Goal: Navigation & Orientation: Find specific page/section

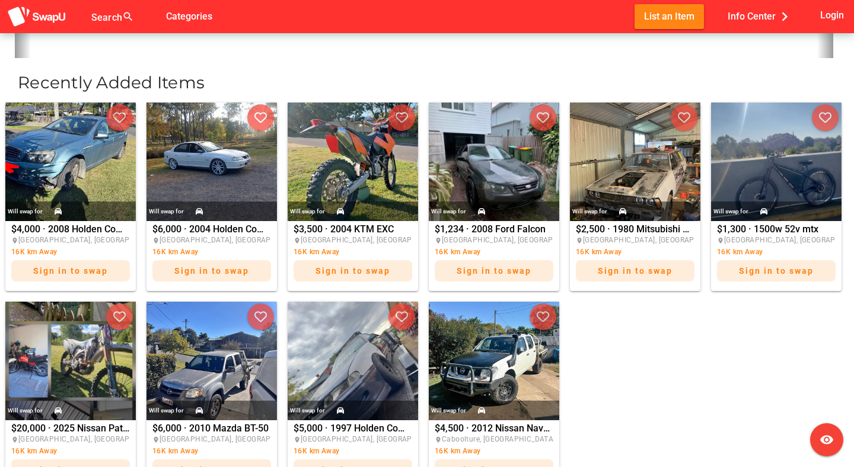
scroll to position [343, 0]
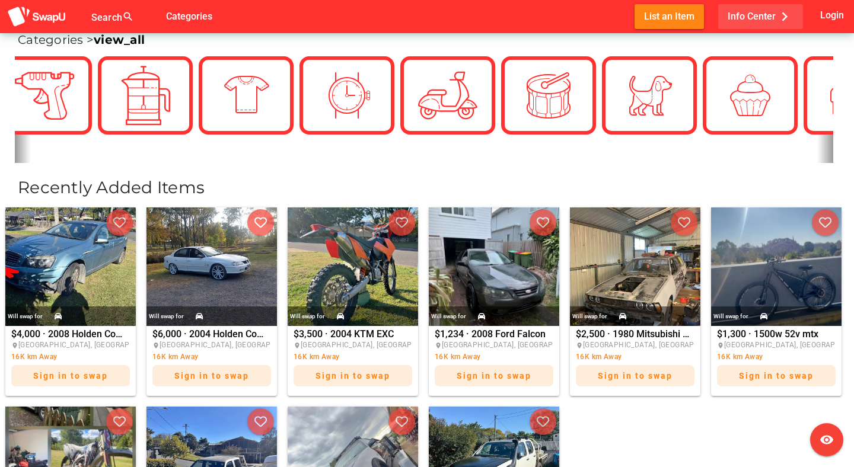
click at [763, 17] on span "Info Center chevron_right" at bounding box center [761, 17] width 66 height 20
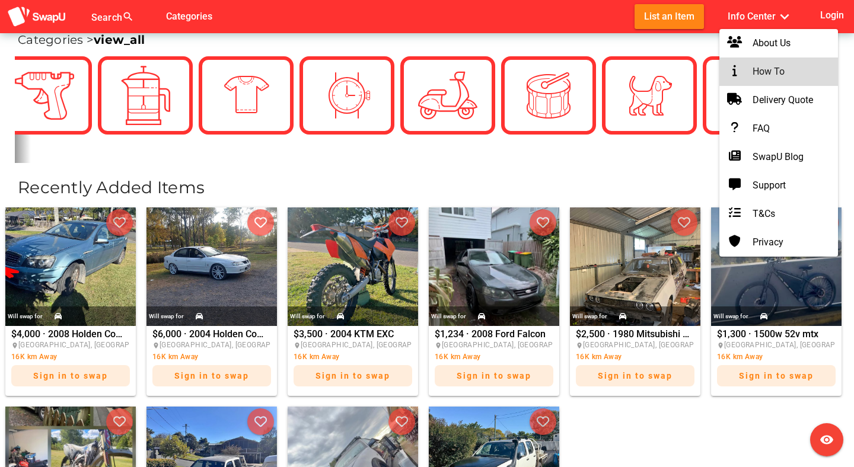
click at [766, 65] on div "How To" at bounding box center [779, 72] width 100 height 14
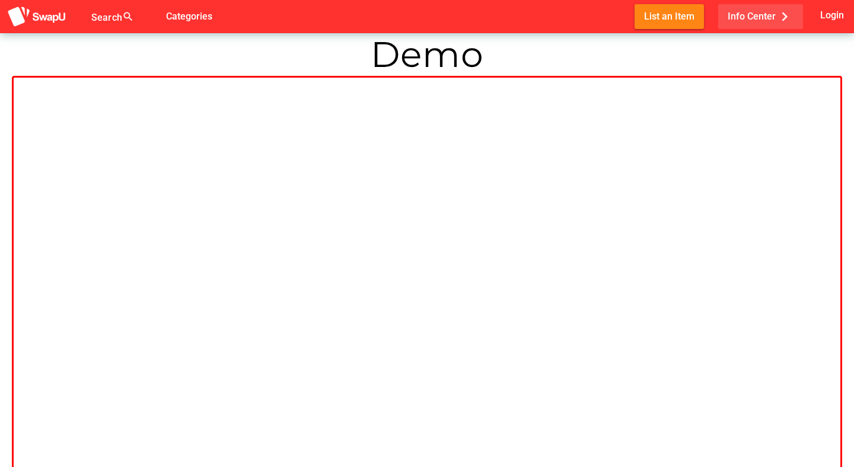
click at [761, 18] on span "Info Center chevron_right" at bounding box center [761, 17] width 66 height 20
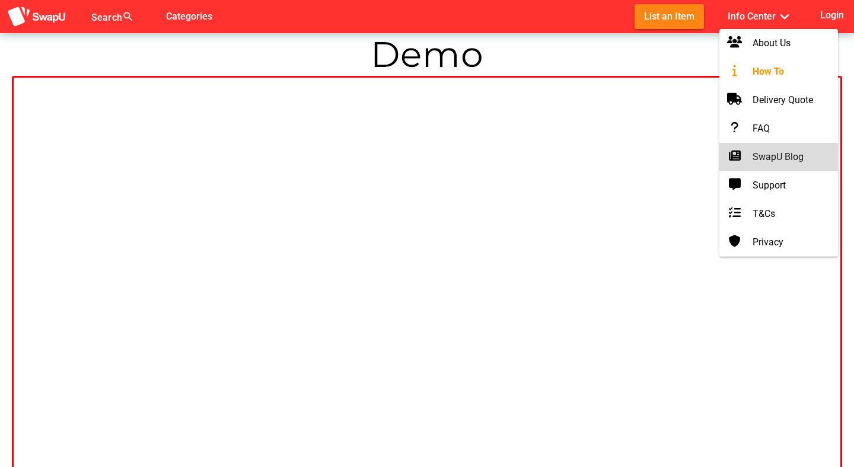
click at [768, 158] on div "SwapU Blog" at bounding box center [779, 157] width 100 height 14
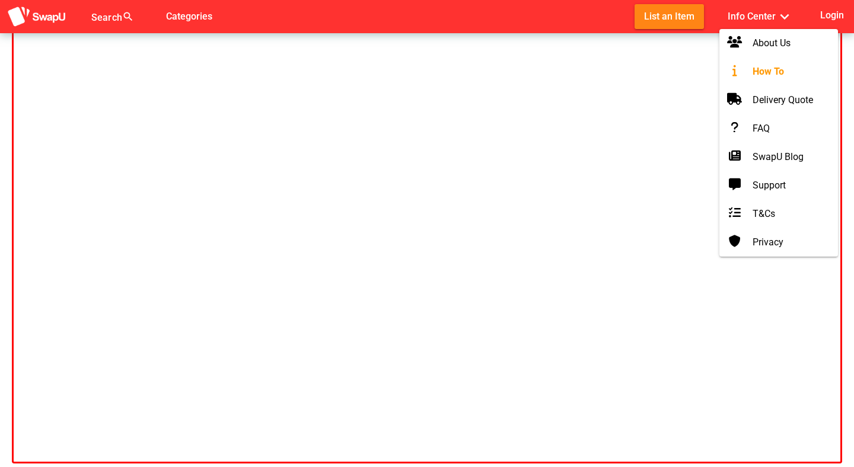
scroll to position [120, 0]
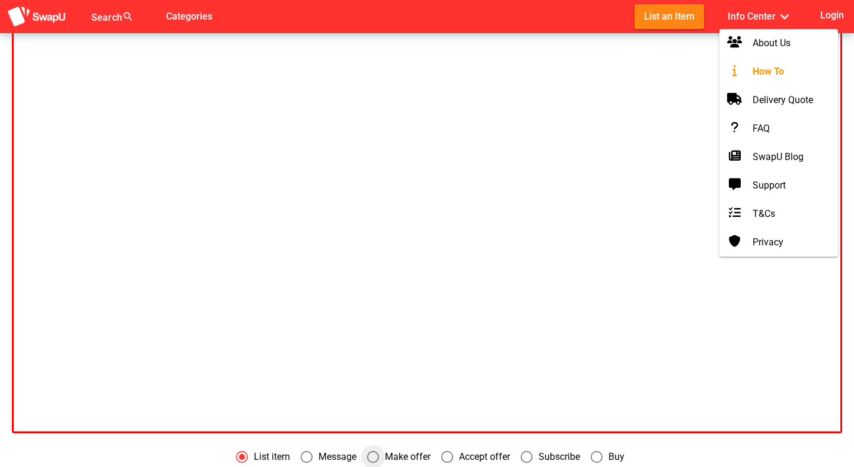
click at [375, 455] on icon "Make offer" at bounding box center [373, 457] width 12 height 12
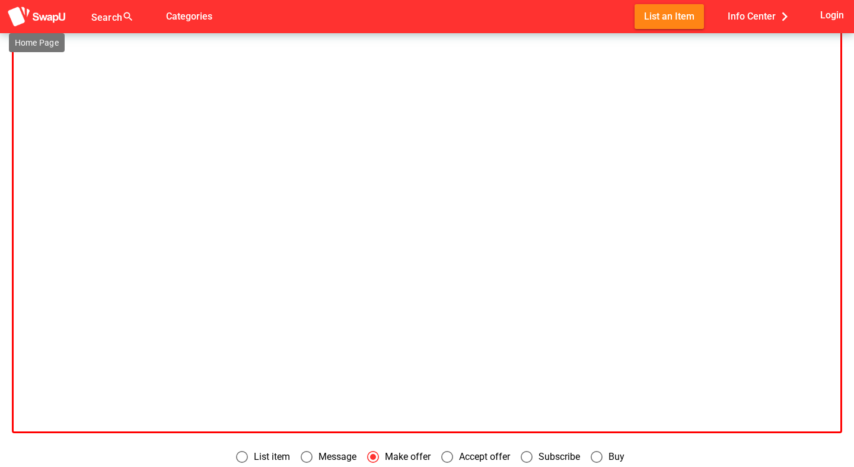
click at [43, 14] on img at bounding box center [36, 17] width 59 height 22
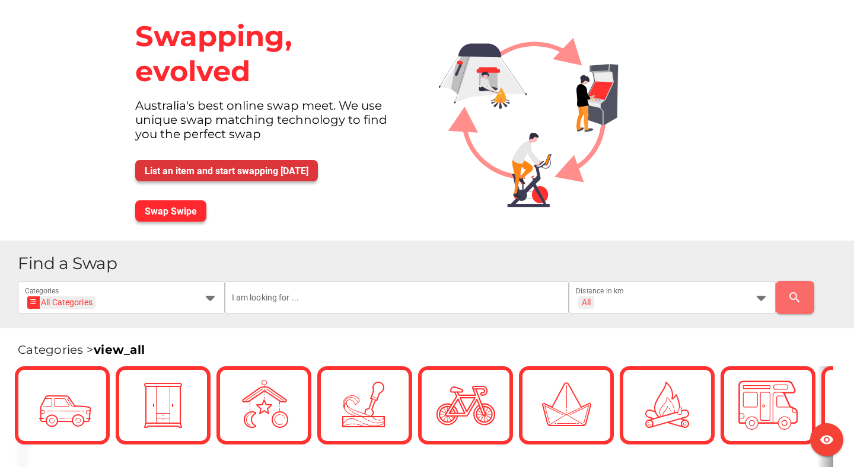
click at [265, 170] on span "List an item and start swapping [DATE]" at bounding box center [227, 170] width 164 height 11
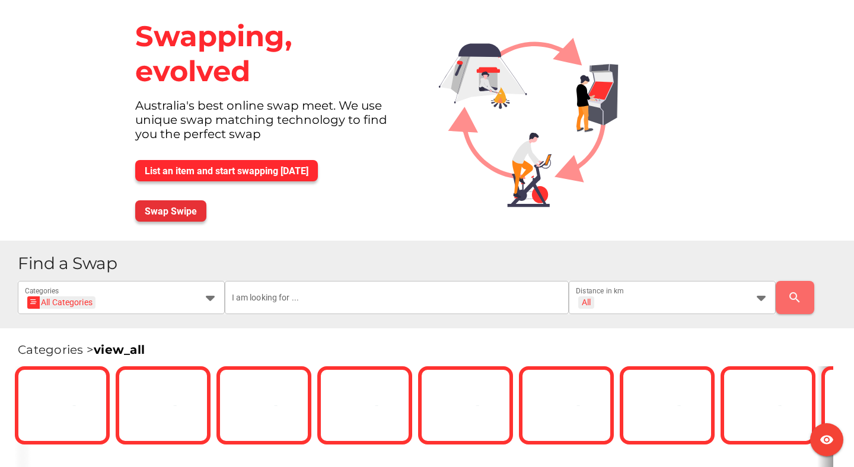
click at [170, 209] on span "Swap Swipe" at bounding box center [171, 211] width 52 height 11
